Goal: Information Seeking & Learning: Learn about a topic

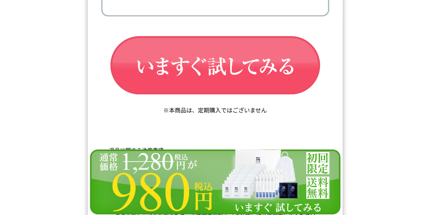
scroll to position [11633, 0]
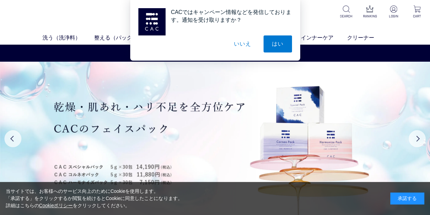
click at [243, 44] on button "いいえ" at bounding box center [243, 43] width 34 height 17
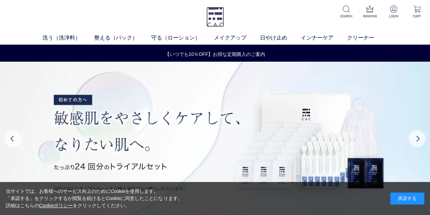
click at [212, 15] on img at bounding box center [215, 17] width 18 height 20
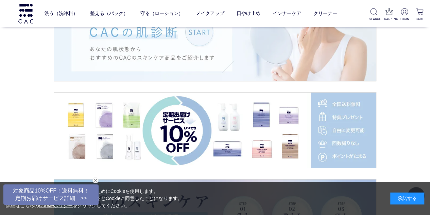
scroll to position [1021, 0]
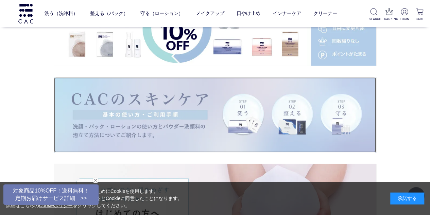
click at [188, 97] on img at bounding box center [215, 114] width 322 height 75
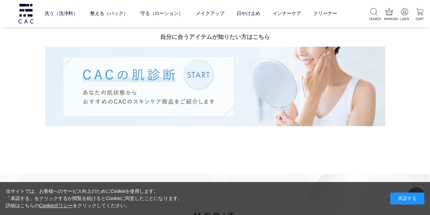
scroll to position [1463, 0]
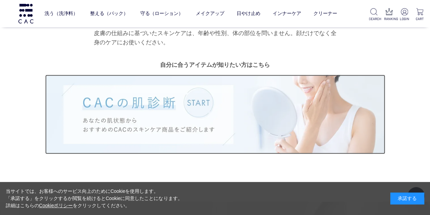
click at [169, 74] on img at bounding box center [215, 113] width 340 height 79
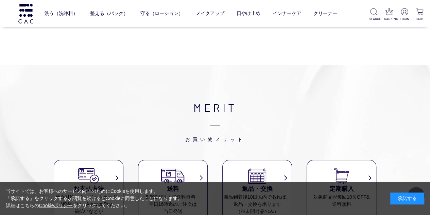
scroll to position [102, 0]
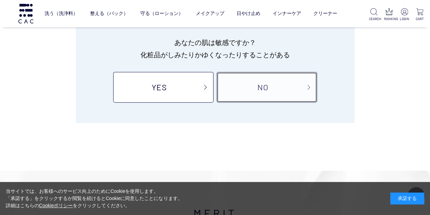
click at [268, 95] on link "NO" at bounding box center [267, 87] width 100 height 31
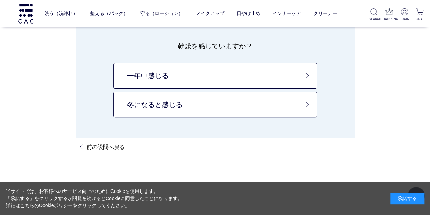
scroll to position [102, 0]
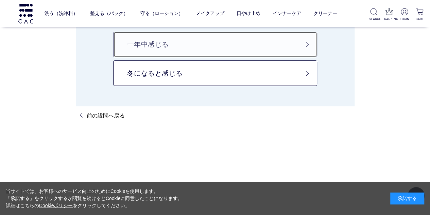
click at [151, 49] on link "一年中感じる" at bounding box center [215, 45] width 204 height 26
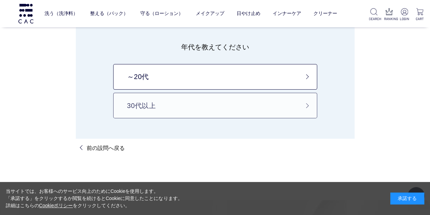
scroll to position [68, 0]
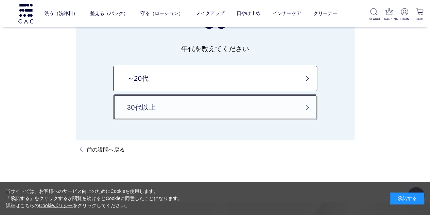
click at [303, 112] on link "30代以上" at bounding box center [215, 107] width 204 height 26
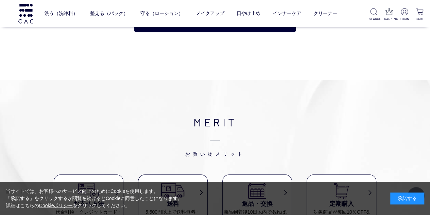
scroll to position [1633, 0]
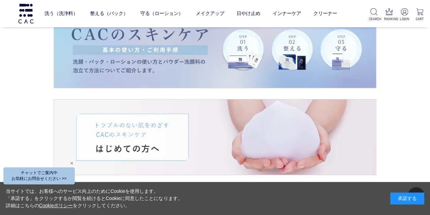
scroll to position [1157, 0]
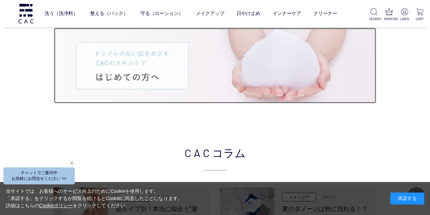
click at [272, 80] on img at bounding box center [215, 65] width 322 height 75
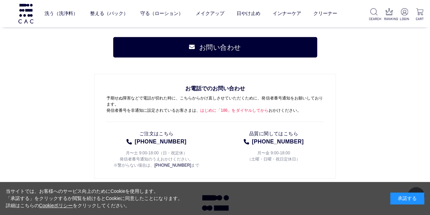
scroll to position [4967, 0]
